Goal: Find specific page/section: Find specific page/section

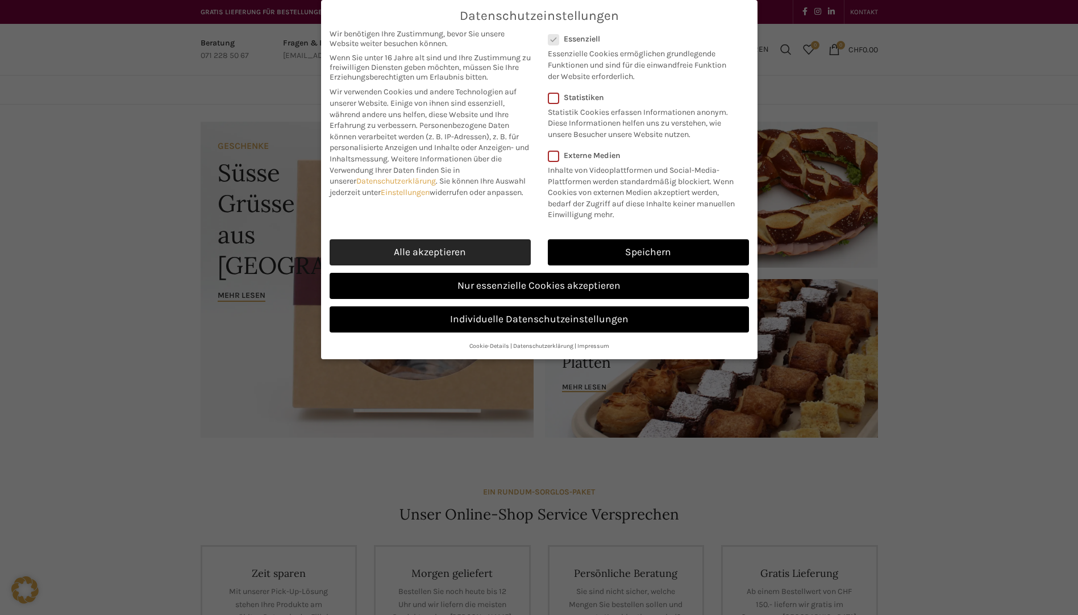
click at [384, 249] on link "Alle akzeptieren" at bounding box center [430, 252] width 201 height 26
checkbox input "true"
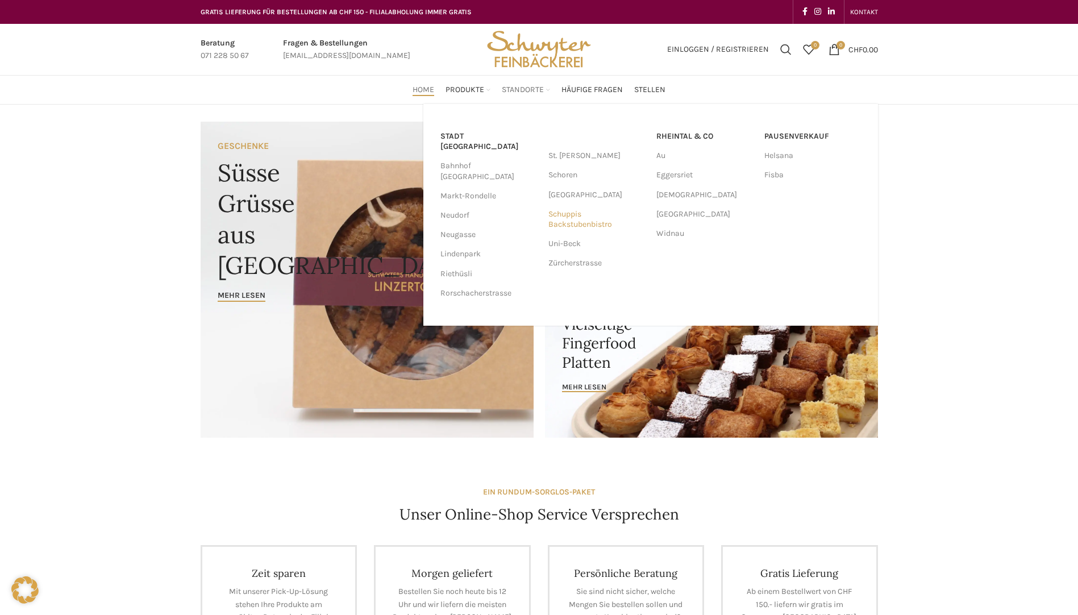
click at [577, 220] on link "Schuppis Backstubenbistro" at bounding box center [596, 220] width 97 height 30
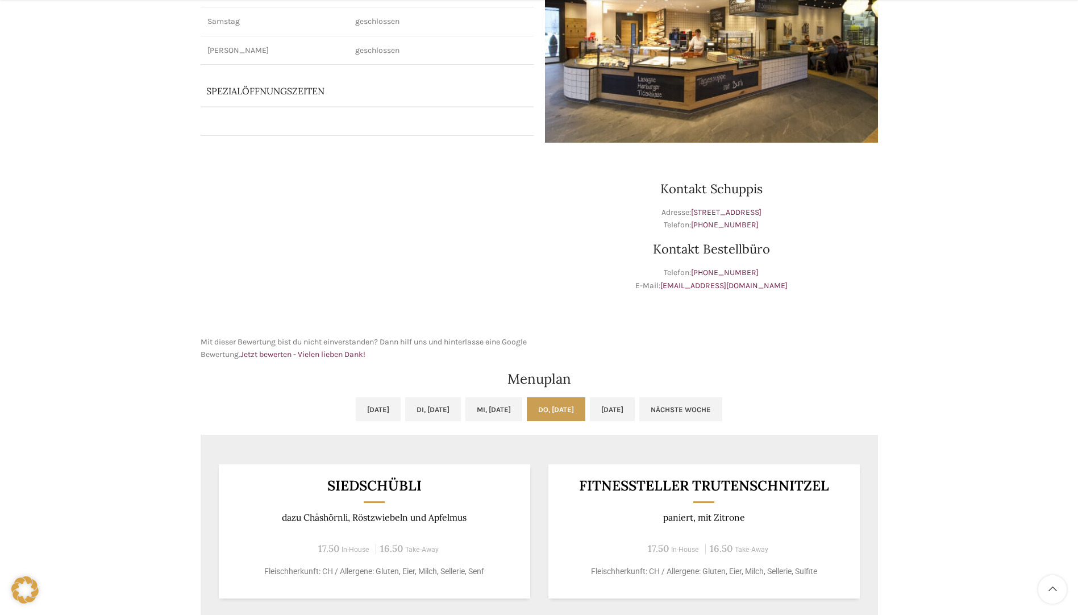
scroll to position [227, 0]
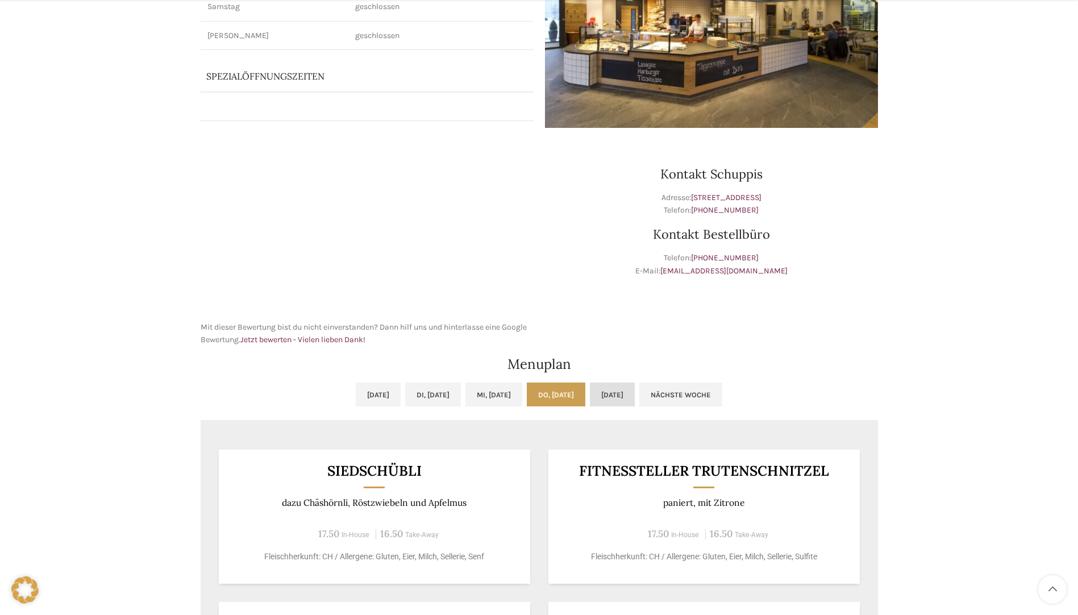
click at [635, 393] on link "[DATE]" at bounding box center [612, 394] width 45 height 24
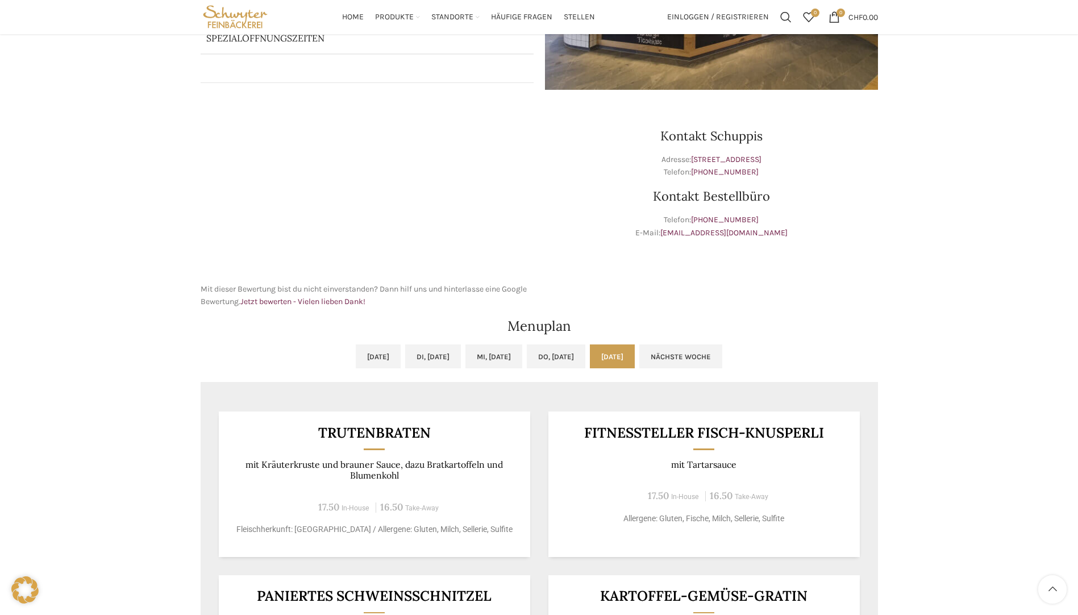
scroll to position [0, 0]
